Goal: Navigation & Orientation: Find specific page/section

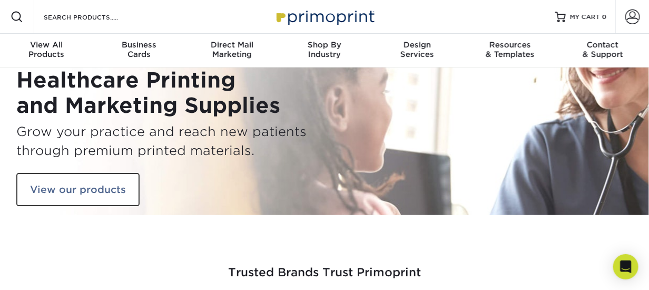
click at [338, 15] on img at bounding box center [324, 16] width 105 height 23
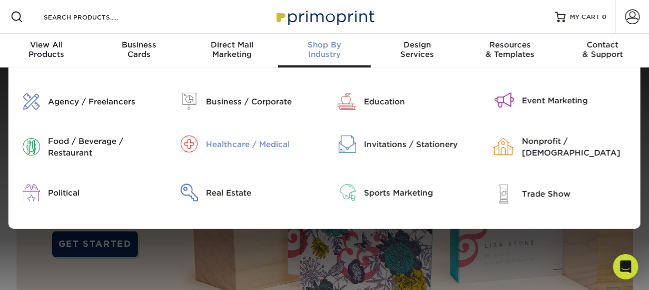
click at [268, 144] on div "Healthcare / Medical" at bounding box center [261, 144] width 111 height 12
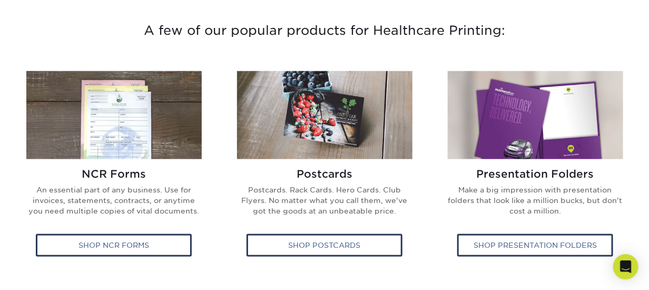
scroll to position [369, 0]
